Goal: Task Accomplishment & Management: Manage account settings

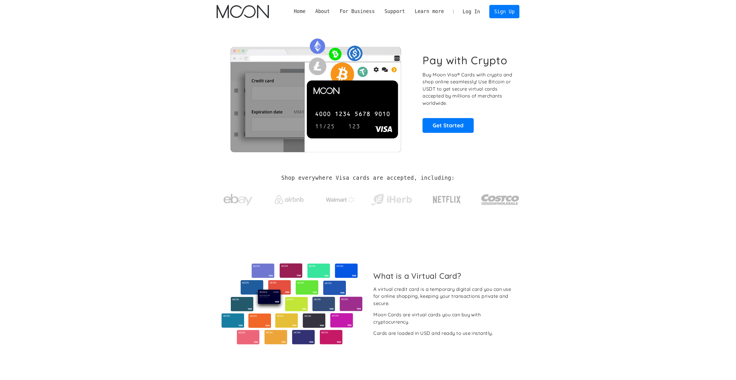
click at [473, 17] on link "Log In" at bounding box center [471, 11] width 27 height 13
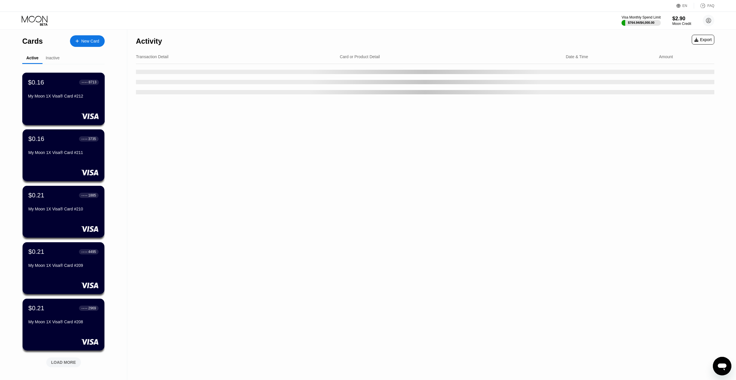
click at [80, 86] on div "● ● ● ● 8713" at bounding box center [89, 82] width 20 height 8
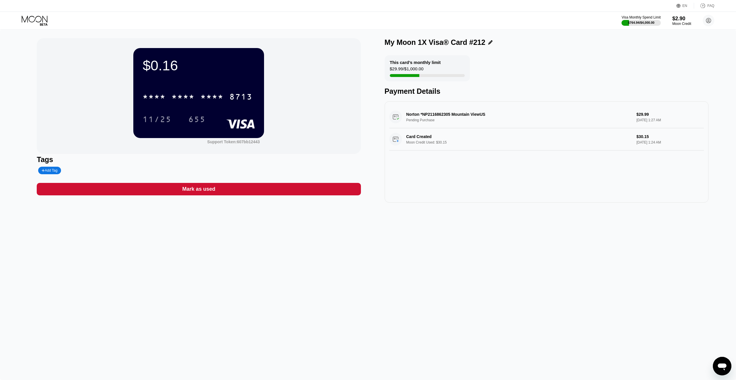
click at [188, 95] on div "* * * *" at bounding box center [183, 97] width 23 height 9
